Goal: Information Seeking & Learning: Learn about a topic

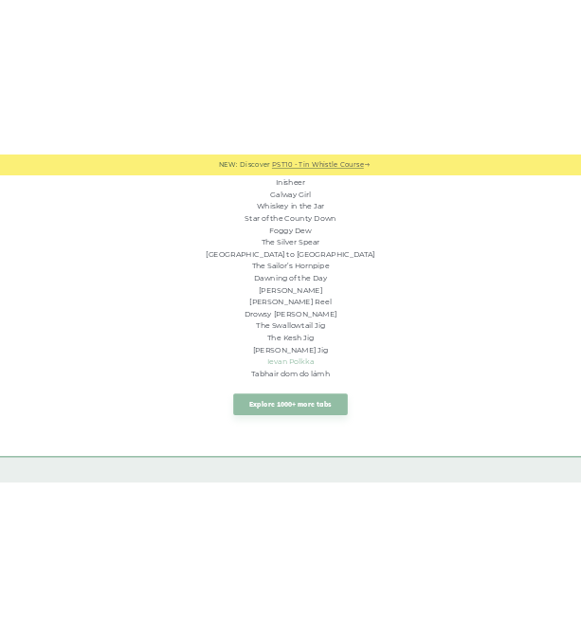
scroll to position [1400, 0]
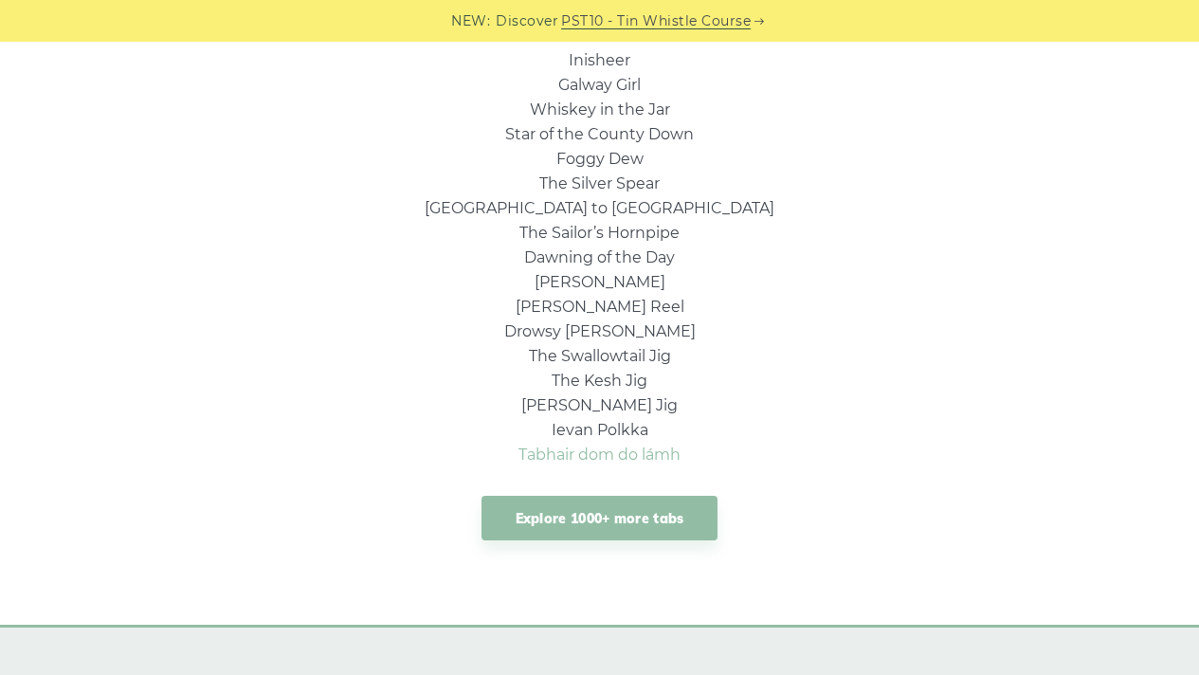
click at [574, 461] on link "Tabhair dom do lámh" at bounding box center [600, 455] width 162 height 18
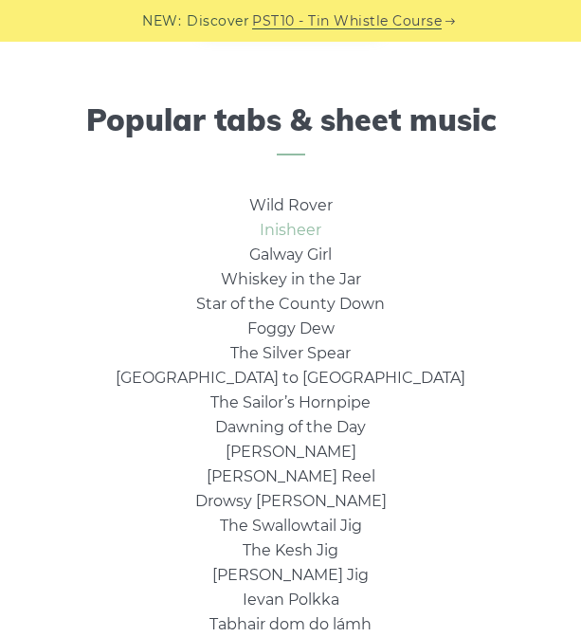
scroll to position [1024, 0]
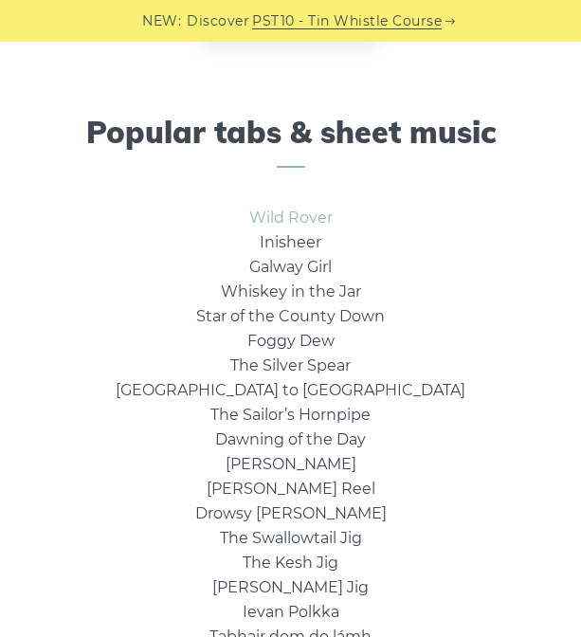
click at [279, 216] on link "Wild Rover" at bounding box center [290, 218] width 83 height 18
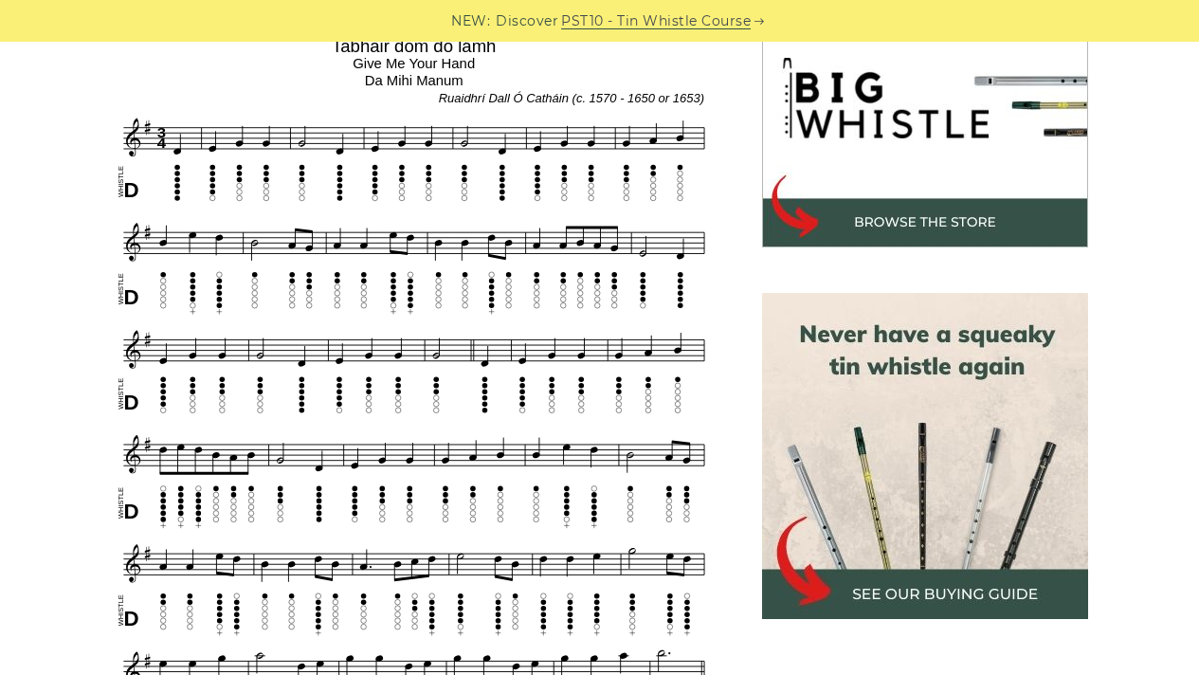
scroll to position [610, 0]
